Goal: Information Seeking & Learning: Learn about a topic

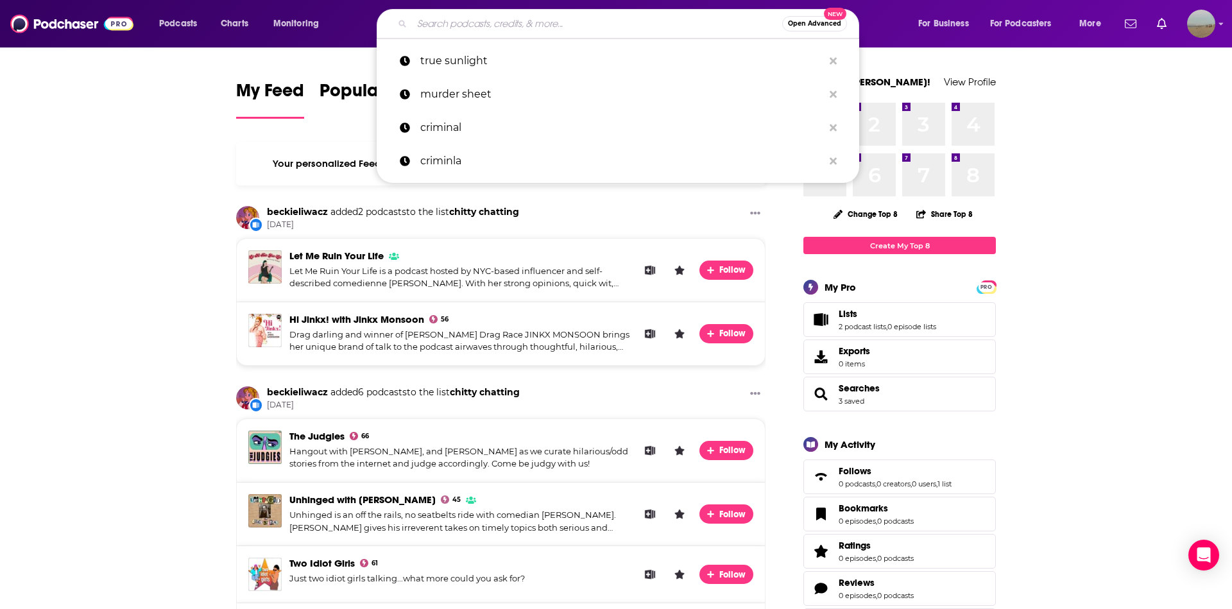
click at [632, 22] on input "Search podcasts, credits, & more..." at bounding box center [597, 23] width 370 height 21
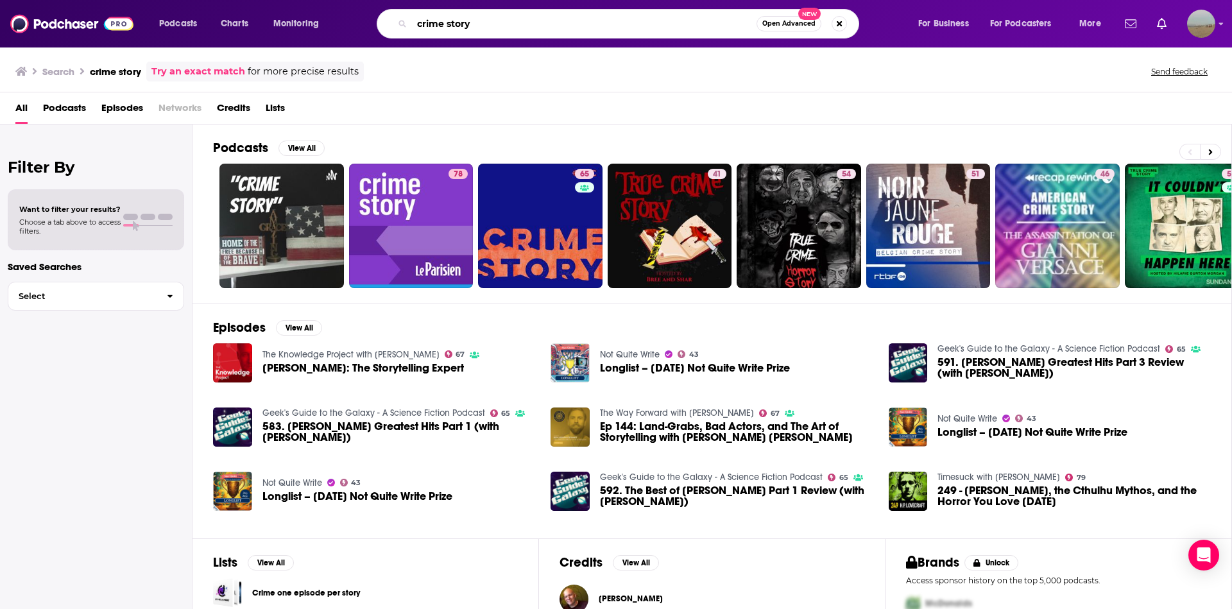
click at [563, 30] on input "crime story" at bounding box center [584, 23] width 345 height 21
type input "crawlspace"
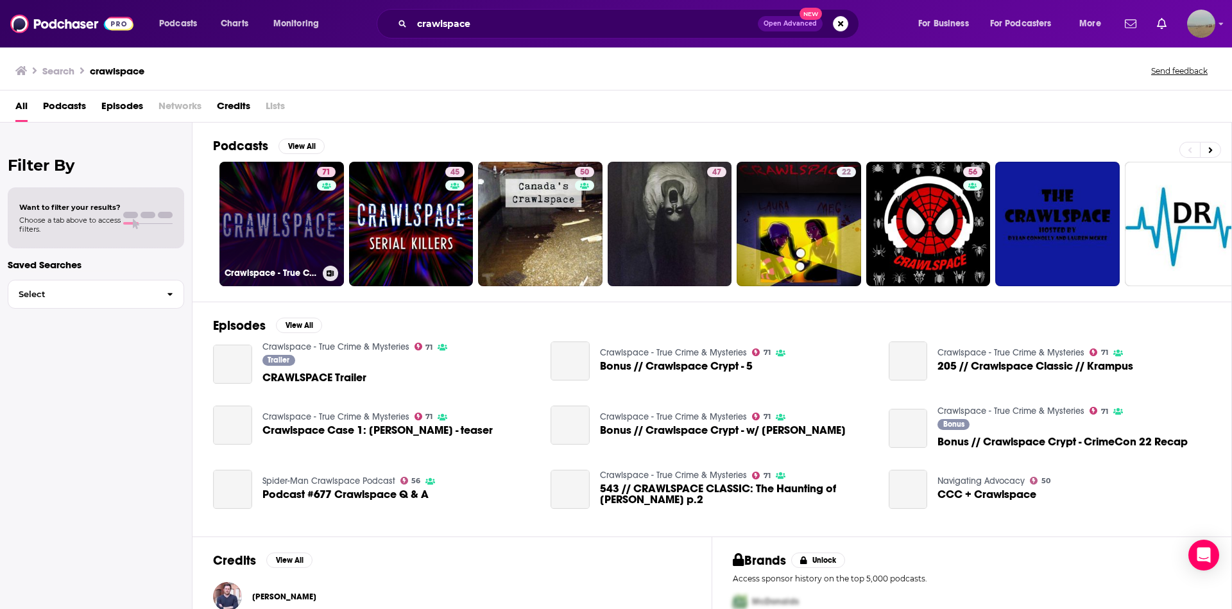
click at [296, 214] on link "71 Crawlspace - True Crime & Mysteries" at bounding box center [281, 224] width 125 height 125
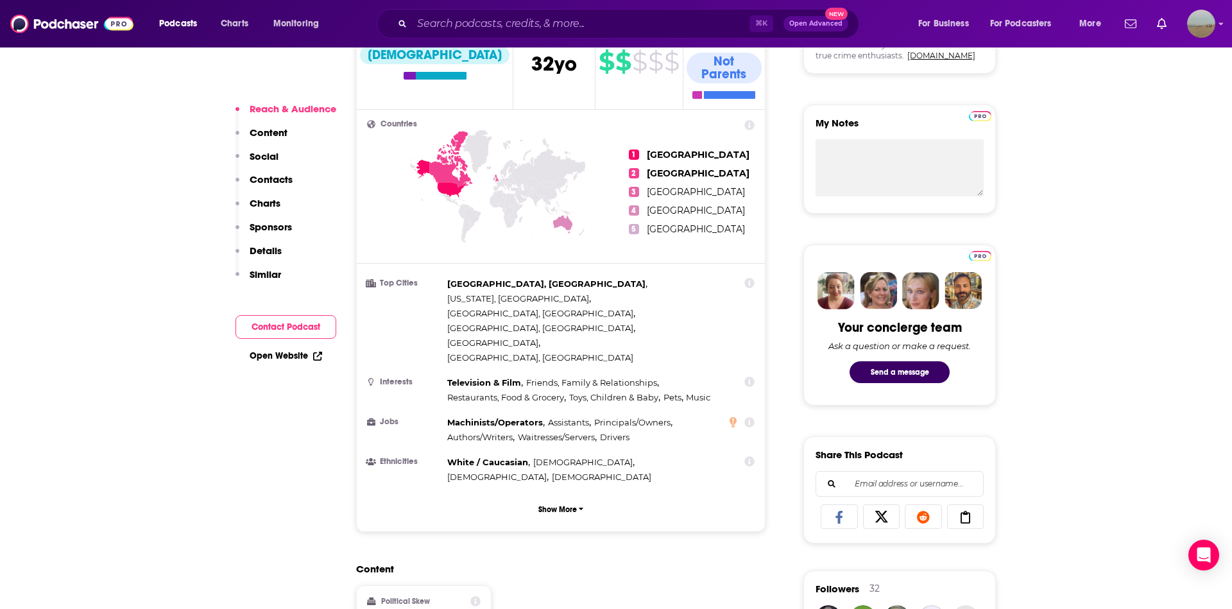
scroll to position [529, 0]
